Goal: Information Seeking & Learning: Learn about a topic

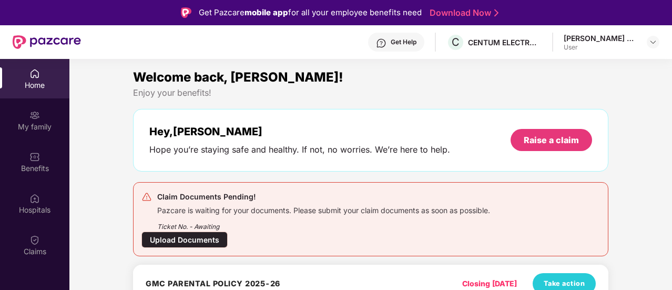
click at [30, 86] on div "Home" at bounding box center [34, 85] width 69 height 11
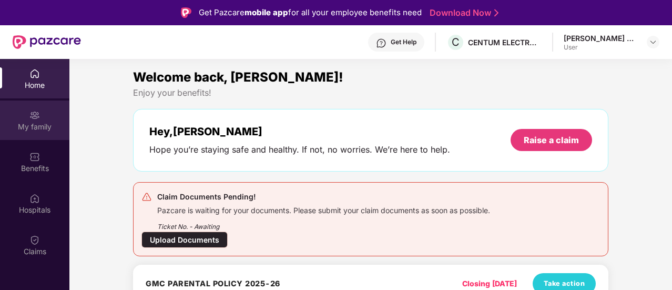
click at [34, 114] on img at bounding box center [34, 115] width 11 height 11
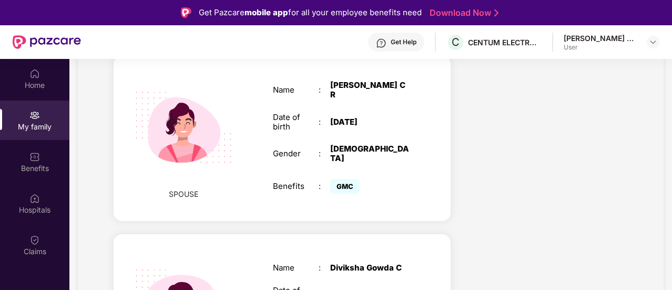
scroll to position [526, 0]
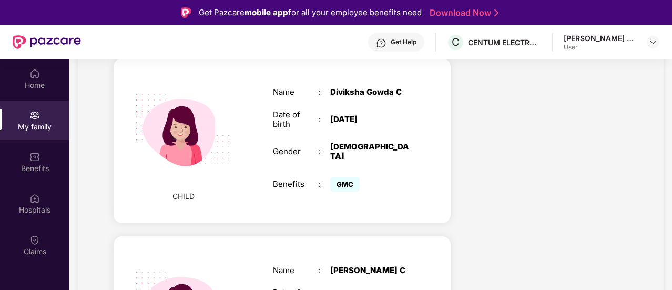
click at [368, 155] on div "Name : [PERSON_NAME] C Date of birth : [DEMOGRAPHIC_DATA] Gender : [DEMOGRAPHIC…" at bounding box center [341, 140] width 158 height 133
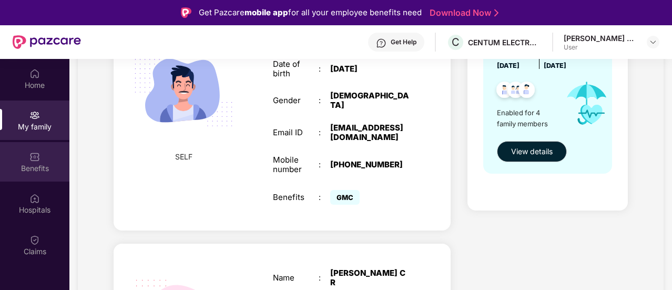
scroll to position [0, 0]
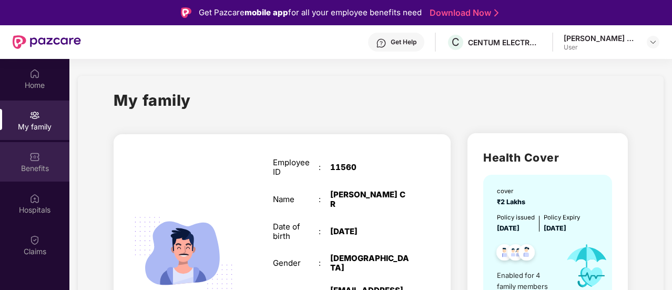
click at [26, 156] on div "Benefits" at bounding box center [34, 161] width 69 height 39
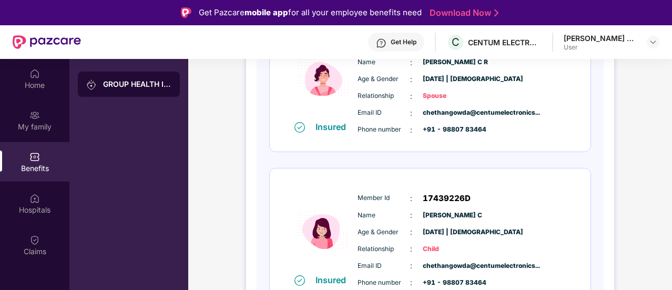
scroll to position [526, 0]
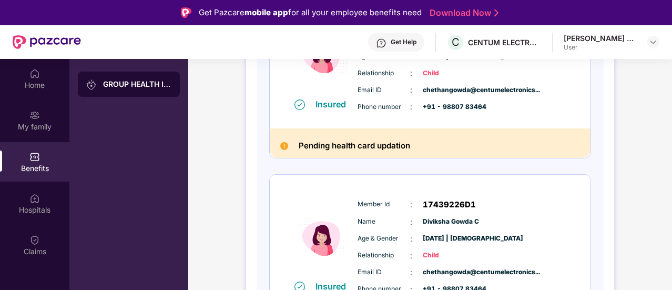
click at [326, 147] on h2 "Pending health card updation" at bounding box center [355, 146] width 112 height 14
click at [321, 147] on h2 "Pending health card updation" at bounding box center [355, 146] width 112 height 14
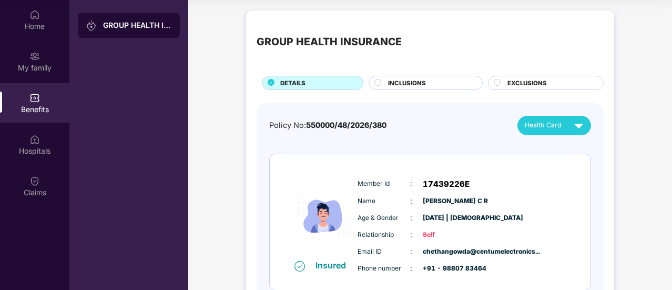
scroll to position [0, 0]
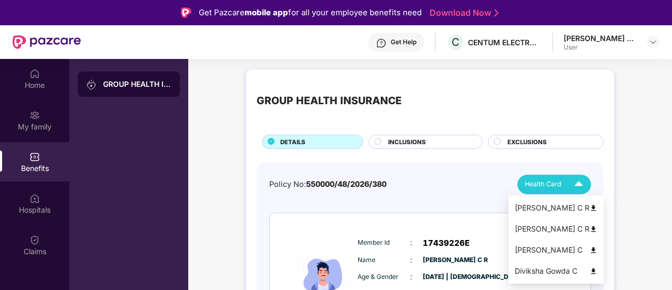
click at [558, 183] on span "Health Card" at bounding box center [543, 184] width 37 height 11
click at [590, 269] on img at bounding box center [594, 271] width 8 height 8
click at [532, 254] on div "[PERSON_NAME] C" at bounding box center [556, 250] width 83 height 12
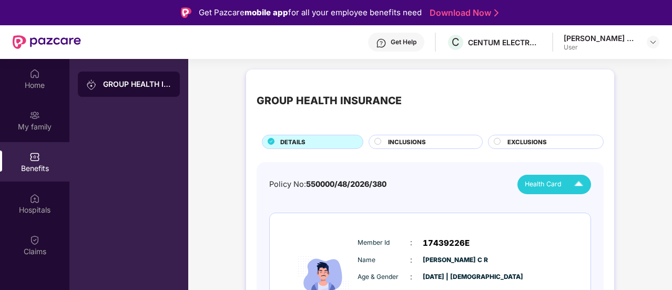
click at [416, 139] on span "INCLUSIONS" at bounding box center [407, 141] width 38 height 9
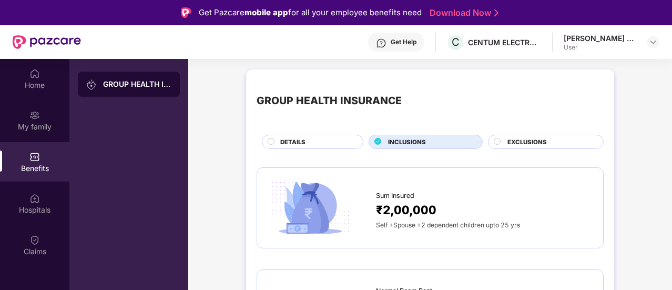
scroll to position [175, 0]
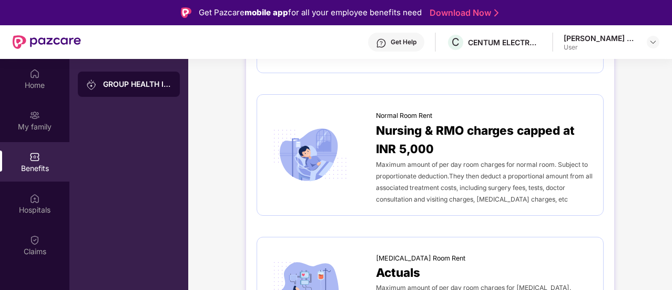
click at [492, 170] on span "Maximum amount of per day room charges for normal room. Subject to proportionat…" at bounding box center [484, 181] width 217 height 43
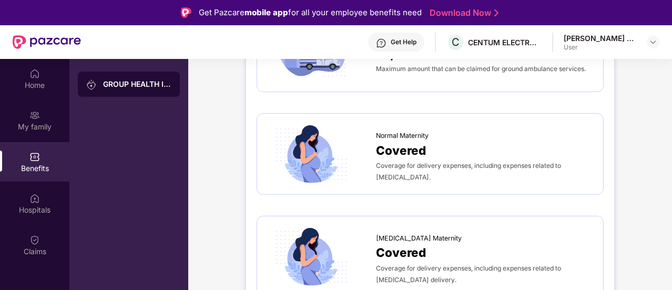
scroll to position [467, 0]
